Goal: Task Accomplishment & Management: Use online tool/utility

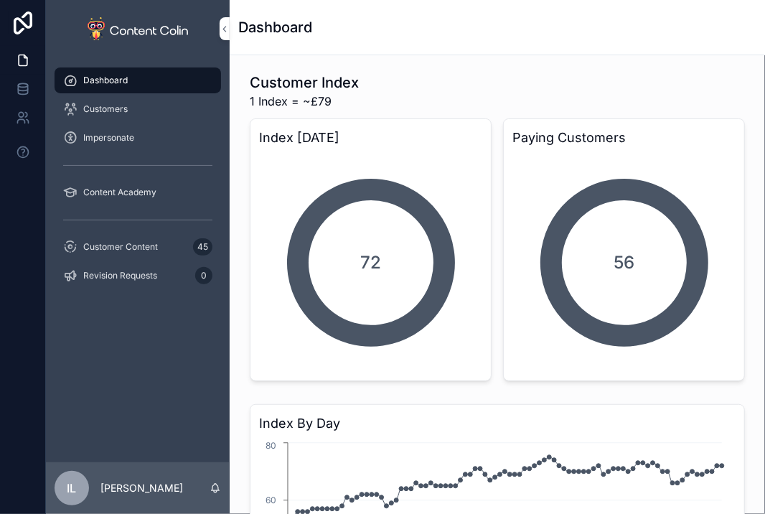
click at [434, 19] on div "Dashboard" at bounding box center [497, 27] width 518 height 20
click at [95, 107] on span "Customers" at bounding box center [105, 108] width 44 height 11
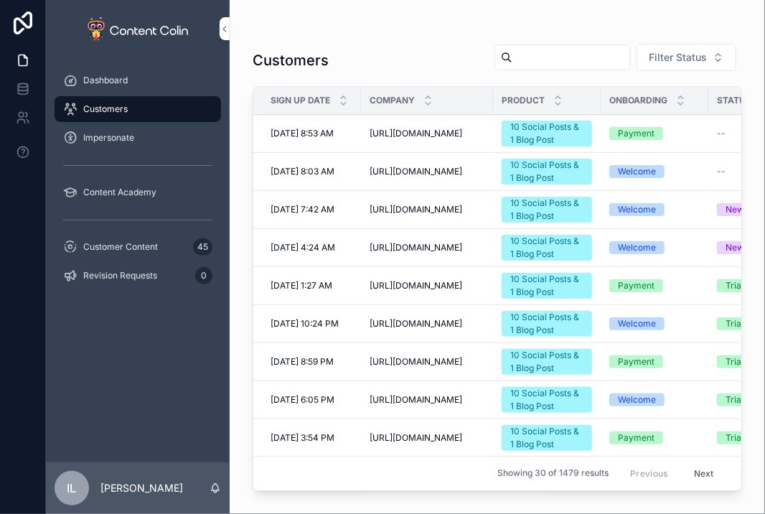
click at [674, 60] on span "Filter Status" at bounding box center [677, 57] width 58 height 14
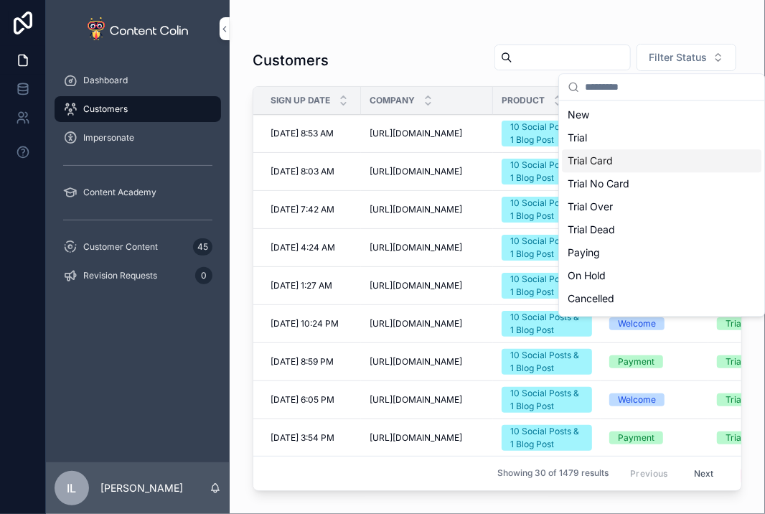
click at [614, 166] on div "Trial Card" at bounding box center [661, 160] width 199 height 23
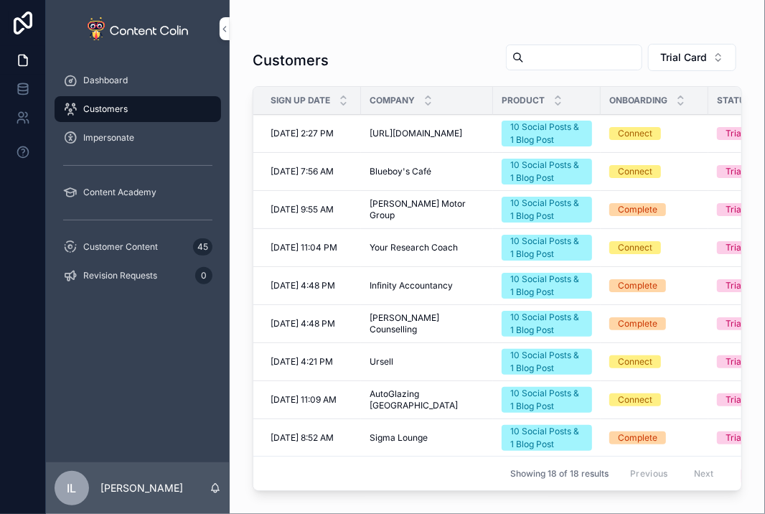
click at [153, 129] on div "Impersonate" at bounding box center [137, 137] width 149 height 23
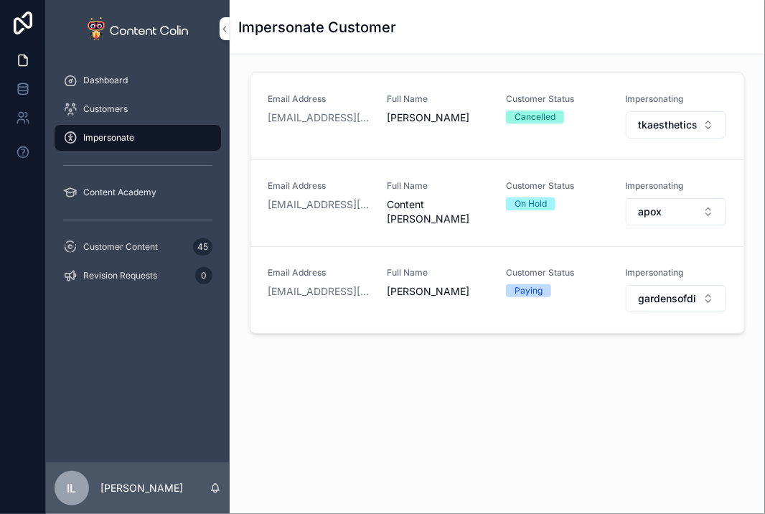
click at [433, 357] on div "Email Address [EMAIL_ADDRESS][DOMAIN_NAME] Full Name [PERSON_NAME] Customer Sta…" at bounding box center [497, 246] width 535 height 382
click at [671, 291] on span "gardensofdistinction" at bounding box center [667, 298] width 59 height 14
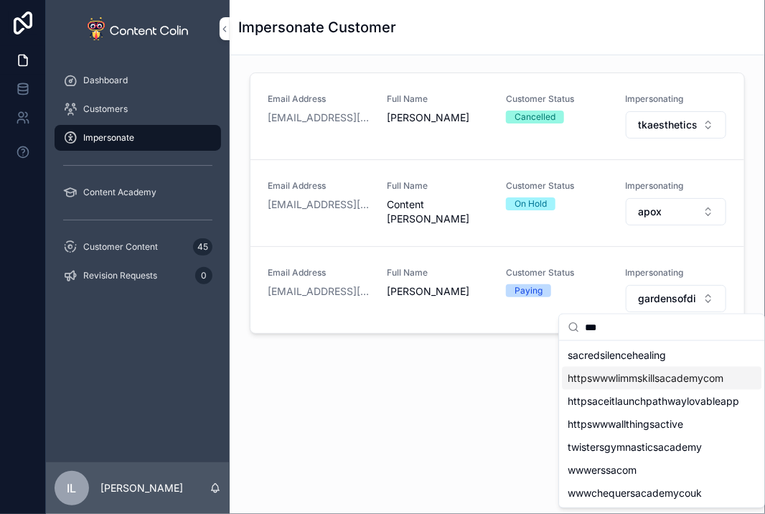
type input "***"
drag, startPoint x: 614, startPoint y: 380, endPoint x: 609, endPoint y: 363, distance: 17.9
click at [609, 363] on div "sacredsilencehealing httpswwwlimmskillsacademycom httpsaceitlaunchpathwaylovabl…" at bounding box center [661, 424] width 199 height 161
click at [609, 362] on div "sacredsilencehealing" at bounding box center [661, 355] width 199 height 23
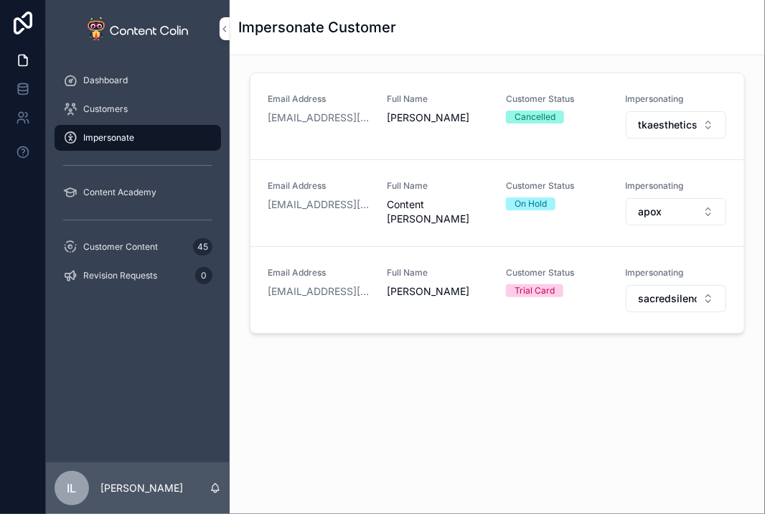
click at [648, 296] on span "sacredsilencehealing" at bounding box center [667, 298] width 59 height 14
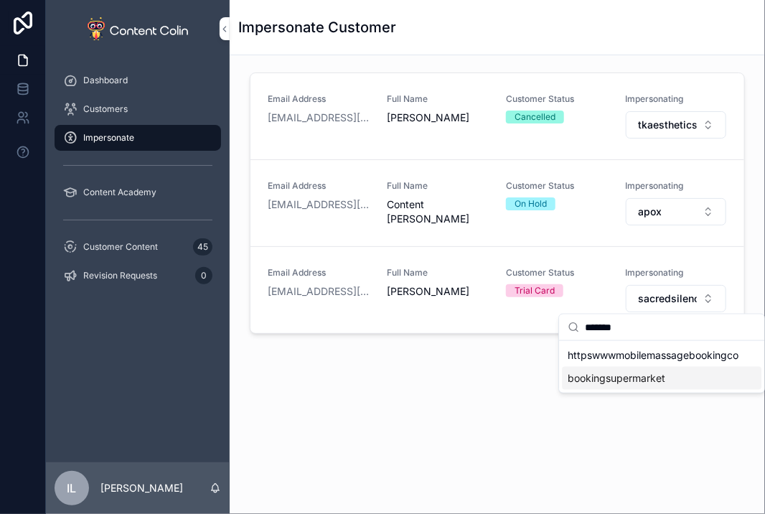
type input "*******"
click at [612, 380] on span "bookingsupermarket" at bounding box center [616, 378] width 98 height 14
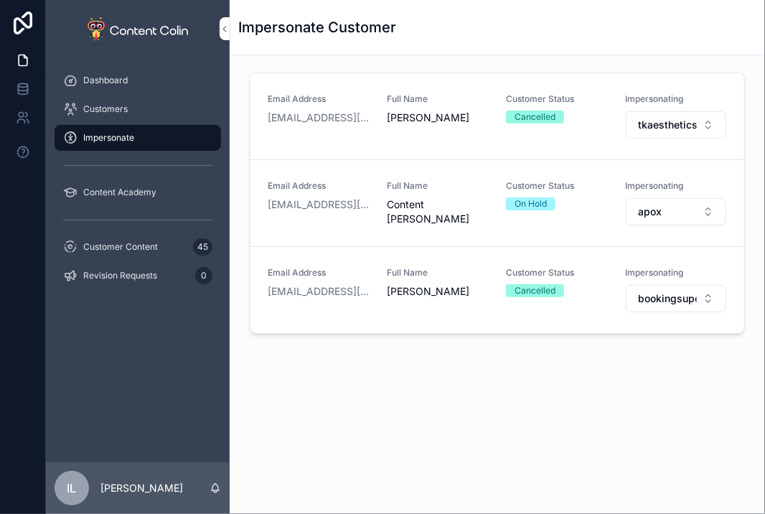
click at [579, 407] on div "Email Address [EMAIL_ADDRESS][DOMAIN_NAME] Full Name [PERSON_NAME] Customer Sta…" at bounding box center [497, 246] width 535 height 382
click at [648, 286] on button "bookingsupermarket" at bounding box center [676, 298] width 100 height 27
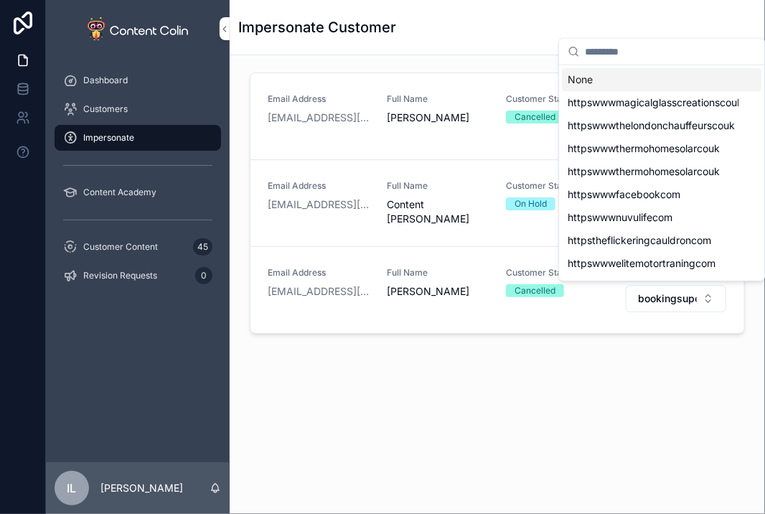
click at [507, 425] on div "Email Address [EMAIL_ADDRESS][DOMAIN_NAME] Full Name [PERSON_NAME] Customer Sta…" at bounding box center [497, 246] width 535 height 382
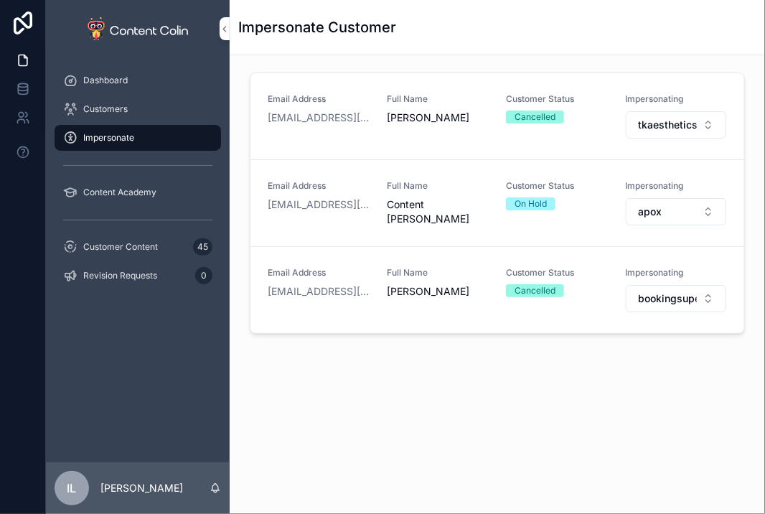
click at [676, 301] on span "bookingsupermarket" at bounding box center [667, 298] width 59 height 14
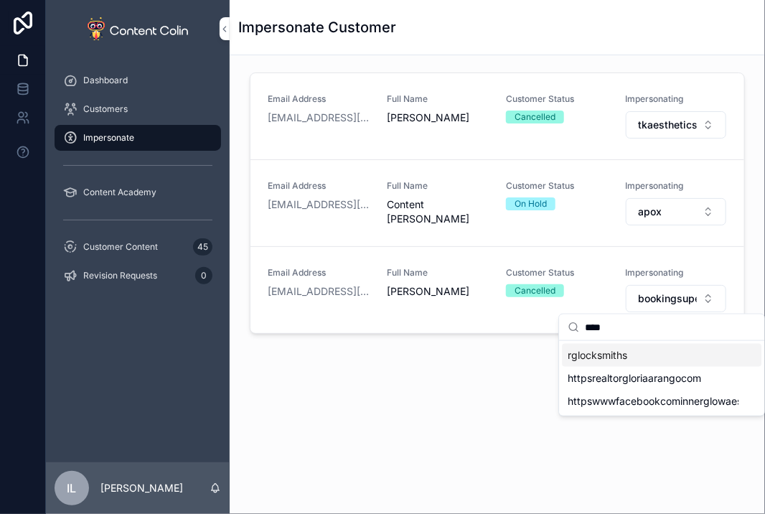
type input "****"
click at [591, 364] on div "rglocksmiths" at bounding box center [661, 355] width 199 height 23
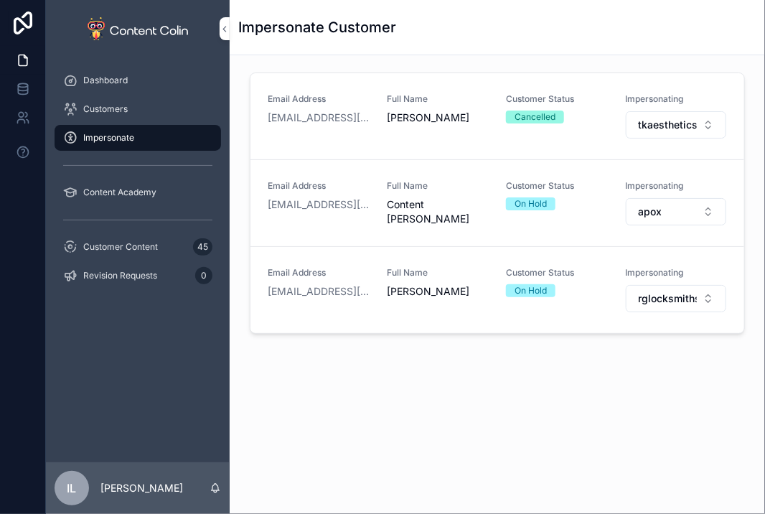
click at [499, 28] on div "Impersonate Customer" at bounding box center [497, 27] width 518 height 20
click at [664, 305] on button "rglocksmiths" at bounding box center [676, 298] width 100 height 27
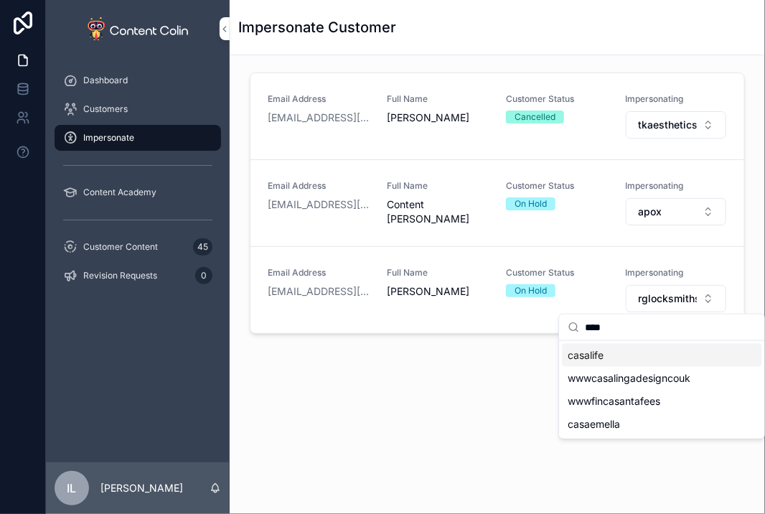
type input "****"
click at [605, 353] on div "casalife" at bounding box center [661, 355] width 199 height 23
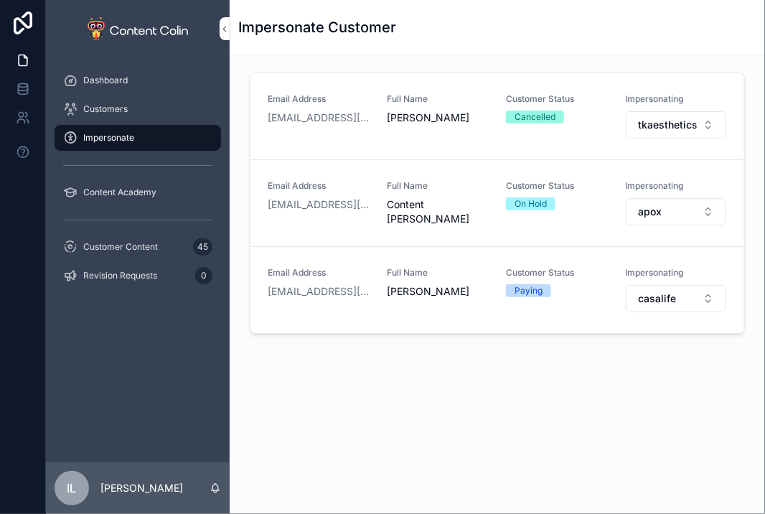
click at [131, 112] on div "Customers" at bounding box center [137, 109] width 149 height 23
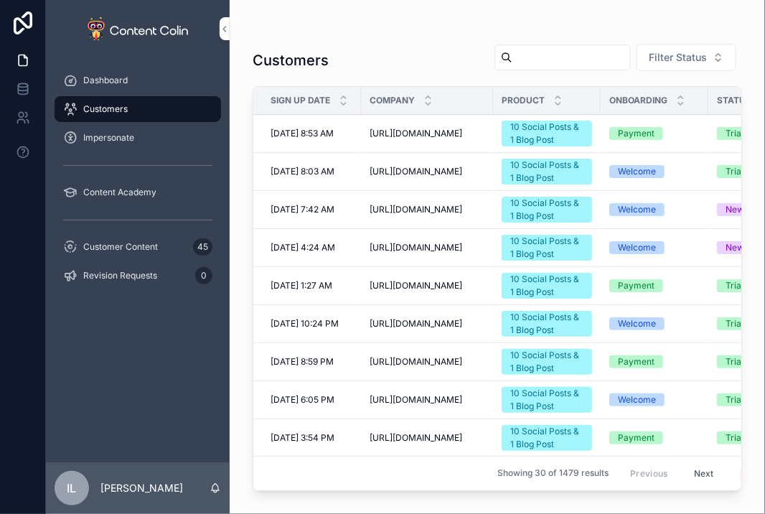
click at [138, 79] on div "Dashboard" at bounding box center [137, 80] width 149 height 23
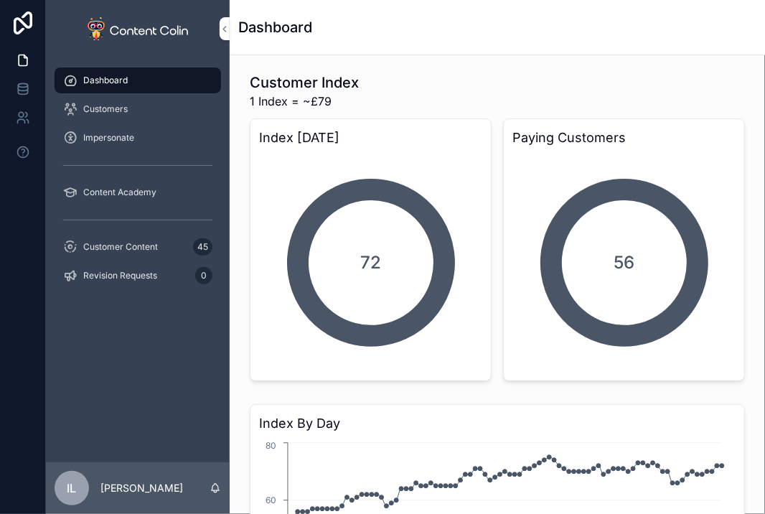
click at [505, 39] on div "Dashboard" at bounding box center [497, 27] width 518 height 55
click at [146, 103] on div "Customers" at bounding box center [137, 109] width 149 height 23
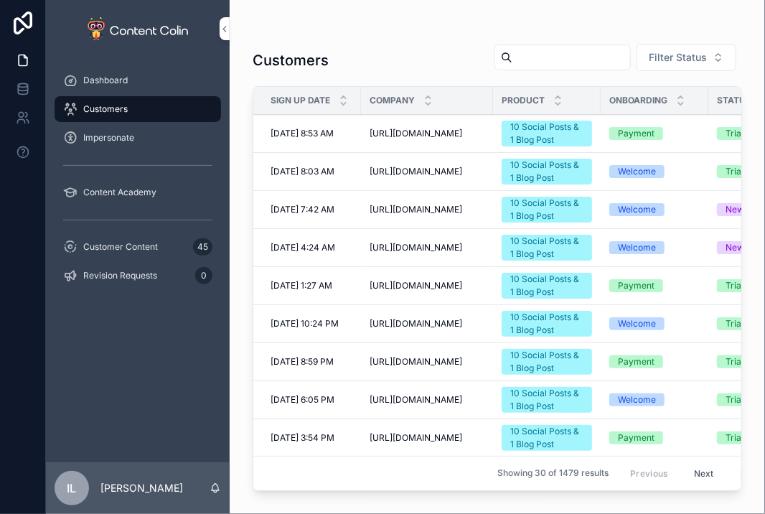
click at [106, 143] on div "Impersonate" at bounding box center [137, 137] width 149 height 23
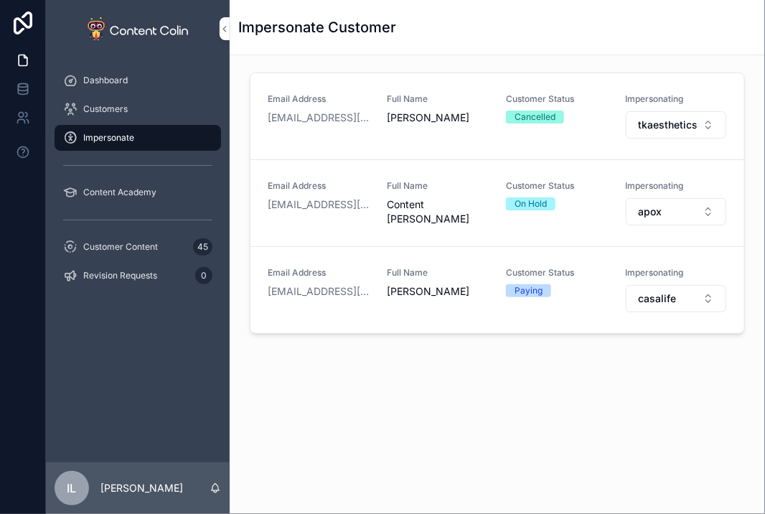
click at [657, 297] on span "casalife" at bounding box center [657, 298] width 38 height 14
type input "*******"
click at [667, 355] on span "httpswwwtheholidaycottagecollectioncom" at bounding box center [652, 355] width 171 height 14
click at [519, 364] on div "Email Address [EMAIL_ADDRESS][DOMAIN_NAME] Full Name [PERSON_NAME] Customer Sta…" at bounding box center [497, 246] width 535 height 382
click at [132, 122] on div "Customers" at bounding box center [138, 109] width 184 height 29
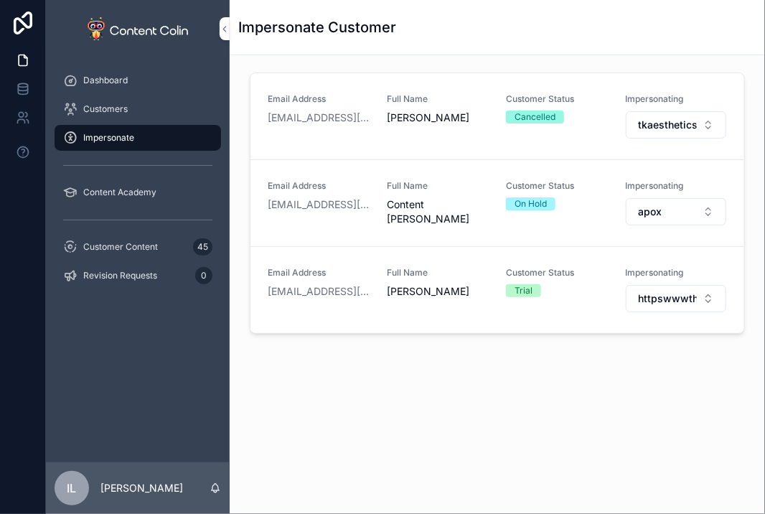
click at [132, 111] on div "Customers" at bounding box center [137, 109] width 149 height 23
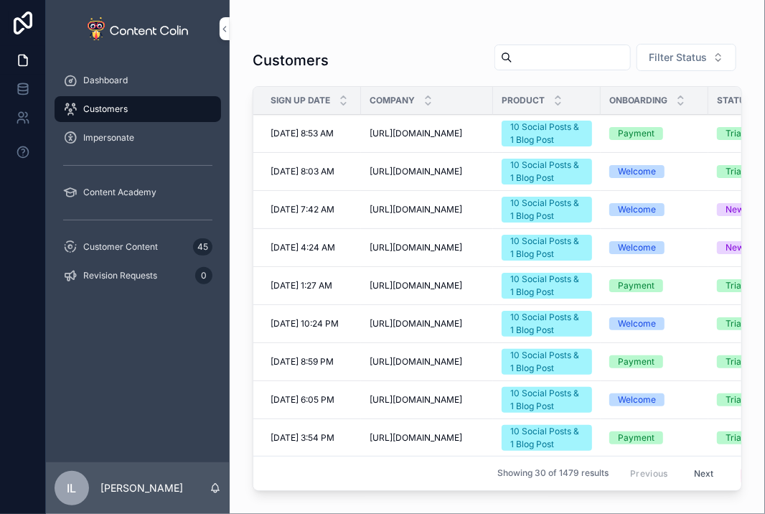
click at [696, 55] on span "Filter Status" at bounding box center [677, 57] width 58 height 14
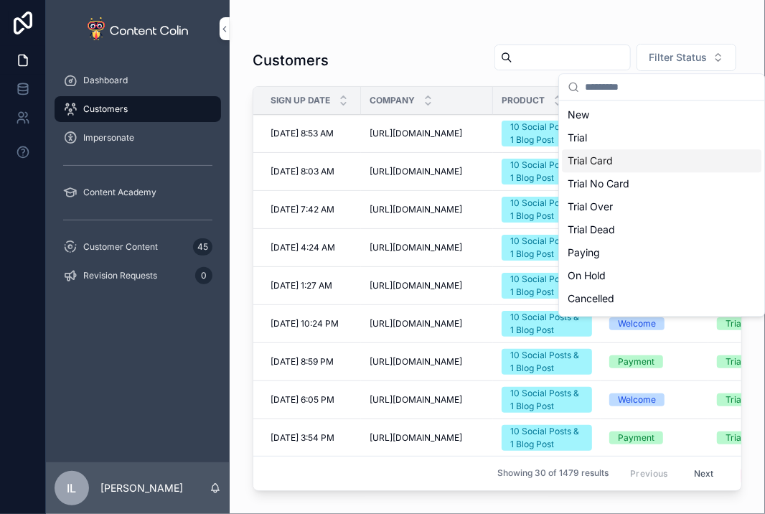
click at [631, 164] on div "Trial Card" at bounding box center [661, 160] width 199 height 23
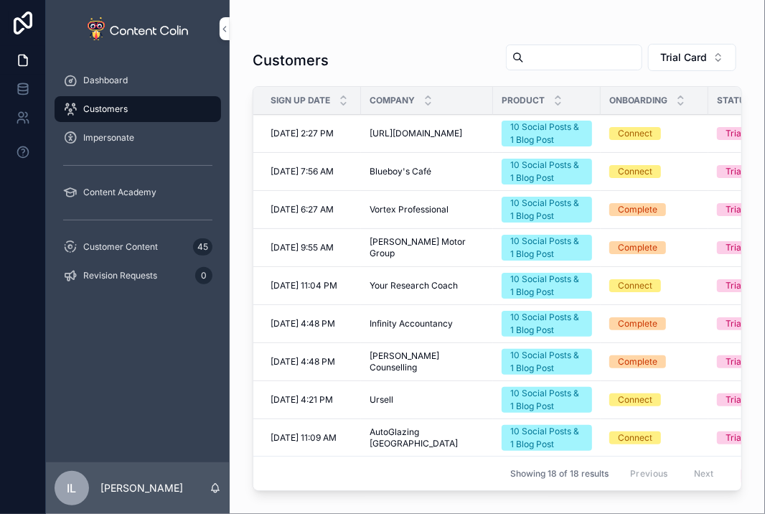
click at [146, 83] on div "Dashboard" at bounding box center [137, 80] width 149 height 23
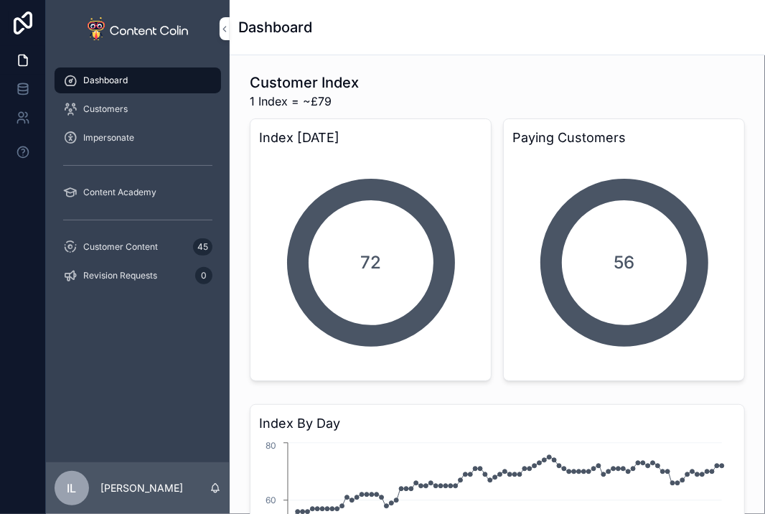
click at [141, 108] on div "Customers" at bounding box center [137, 109] width 149 height 23
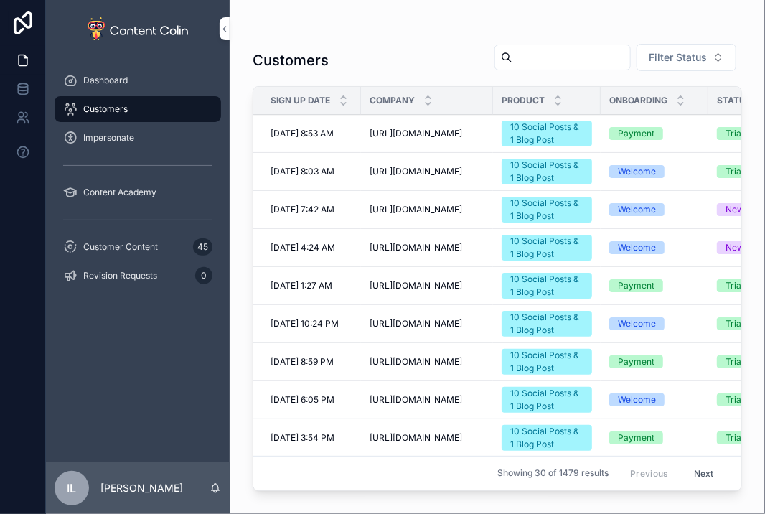
click at [141, 144] on div "Impersonate" at bounding box center [137, 137] width 149 height 23
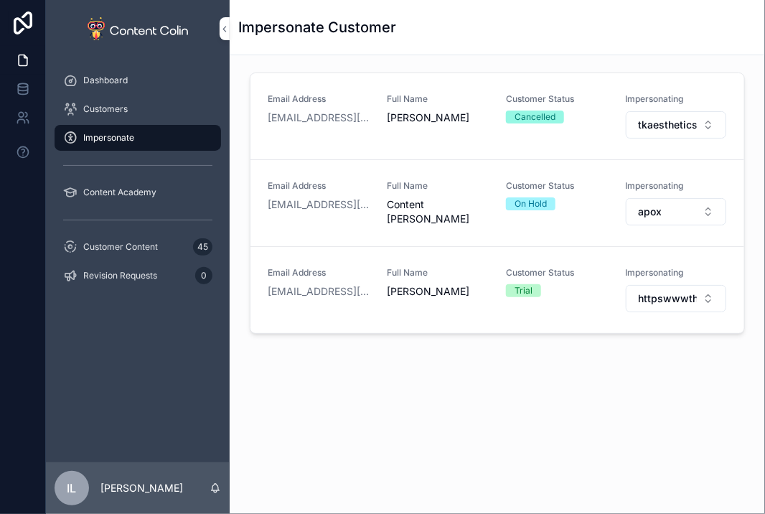
click at [680, 295] on span "httpswwwtheholidaycottagecollectioncom" at bounding box center [667, 298] width 59 height 14
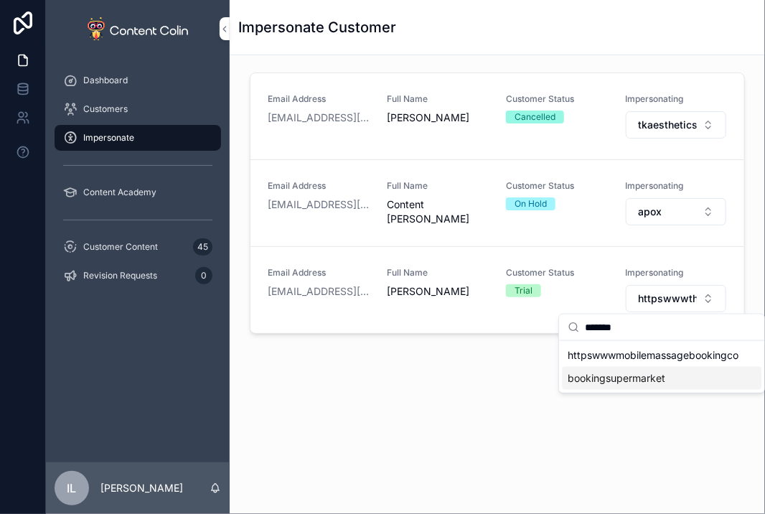
type input "*******"
click at [669, 375] on div "bookingsupermarket" at bounding box center [661, 378] width 199 height 23
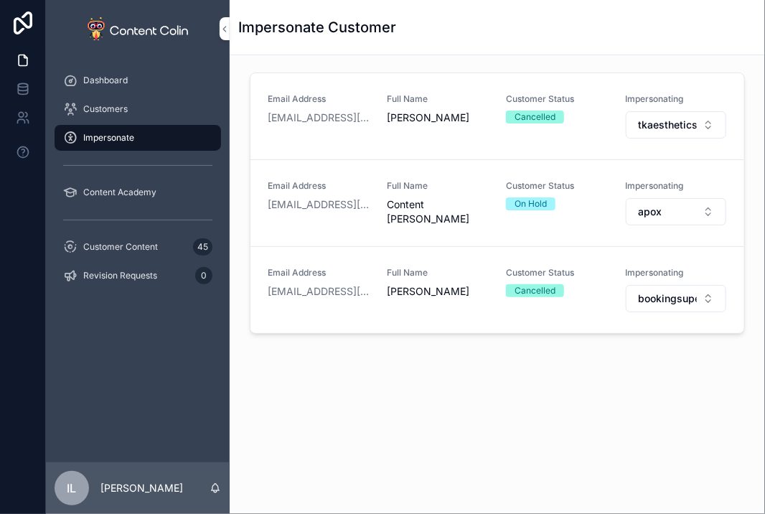
click at [529, 284] on div "Cancelled" at bounding box center [534, 290] width 41 height 13
click at [656, 293] on span "bookingsupermarket" at bounding box center [667, 298] width 59 height 14
type input "******"
click at [637, 355] on span "httpswwwhairgallerycouk" at bounding box center [627, 355] width 120 height 14
